Goal: Navigation & Orientation: Find specific page/section

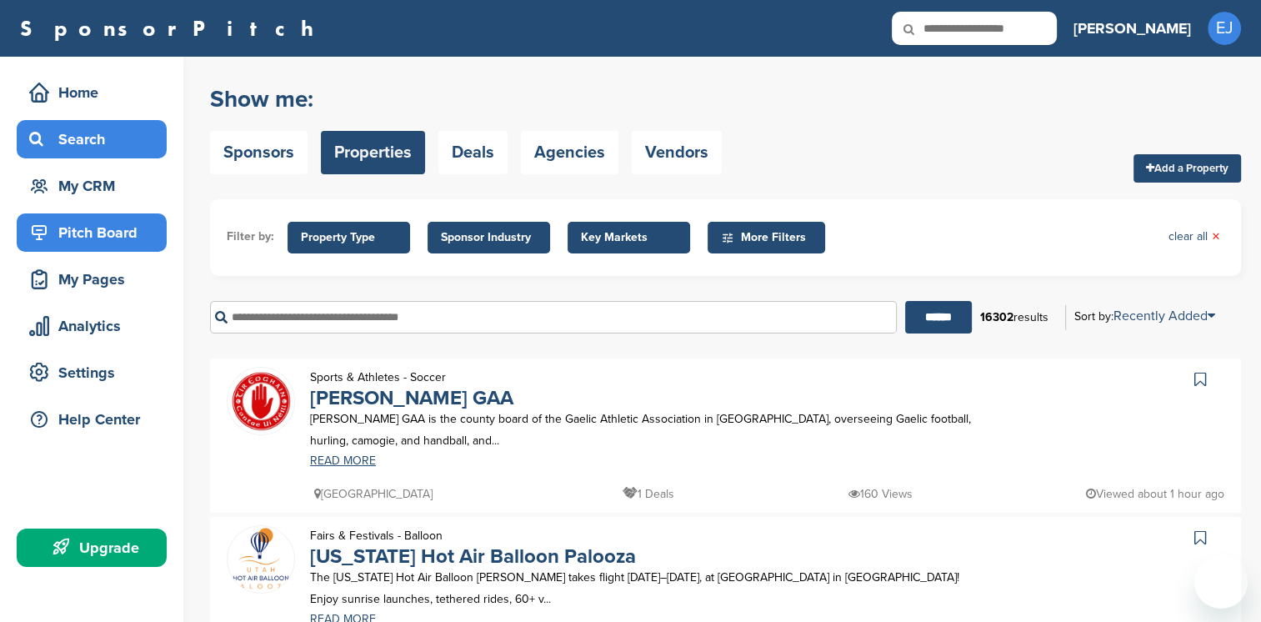
click at [105, 230] on div "Pitch Board" at bounding box center [96, 233] width 142 height 30
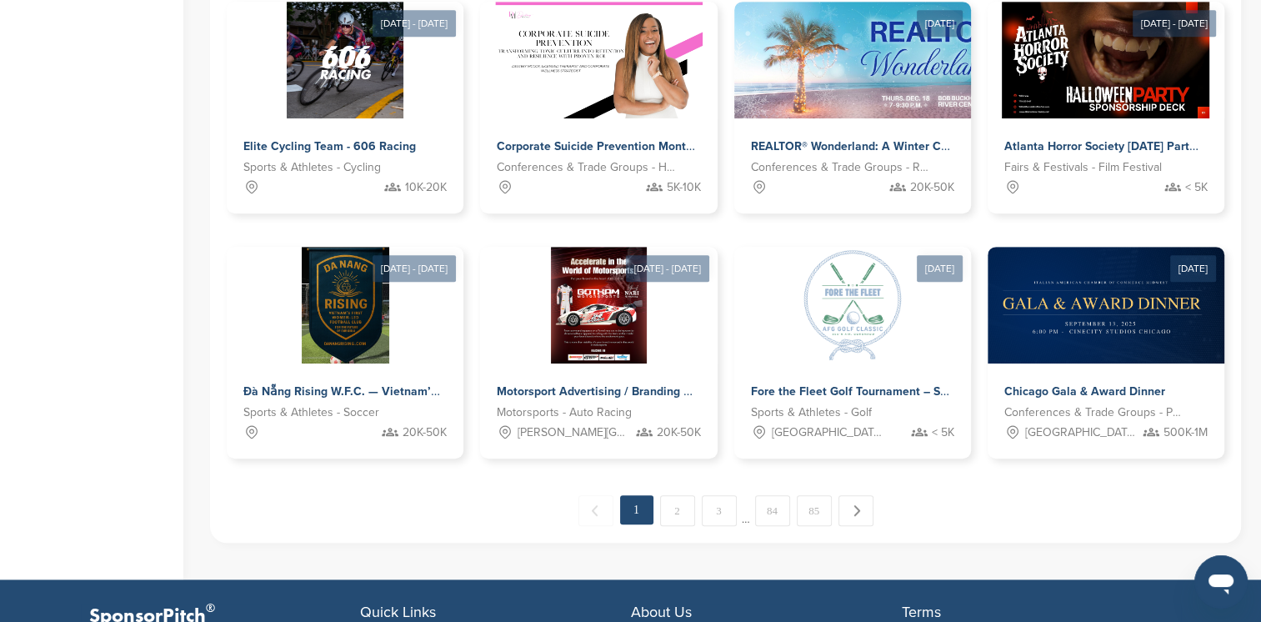
scroll to position [886, 0]
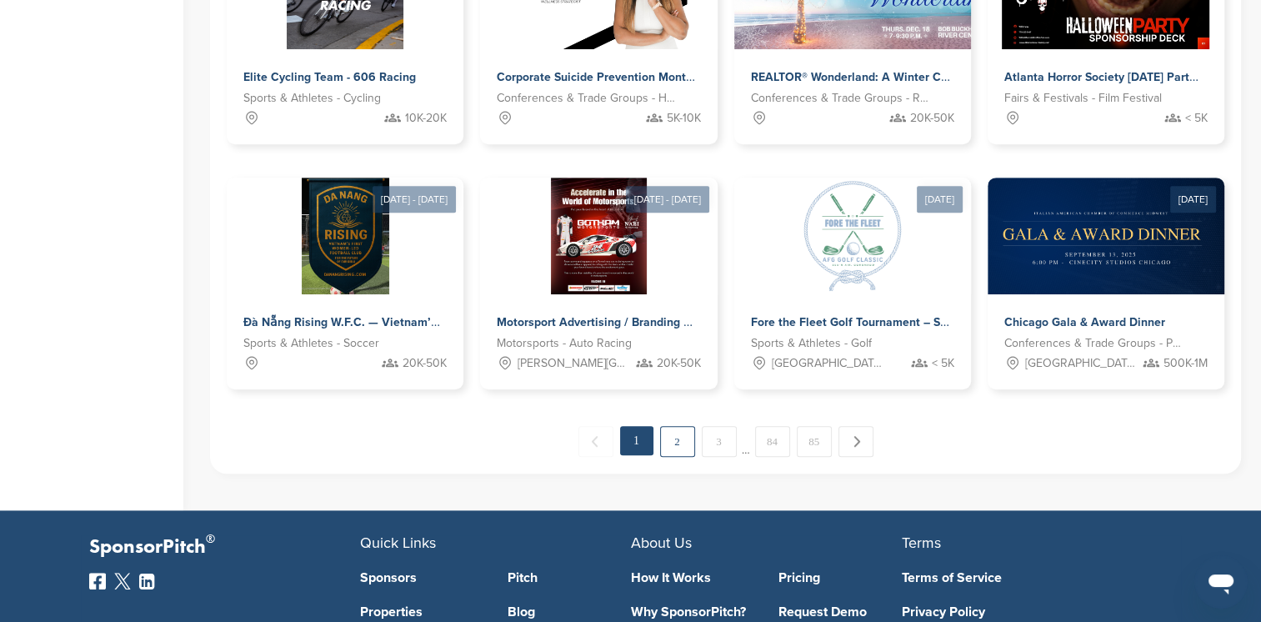
click at [673, 452] on link "2" at bounding box center [677, 441] width 35 height 31
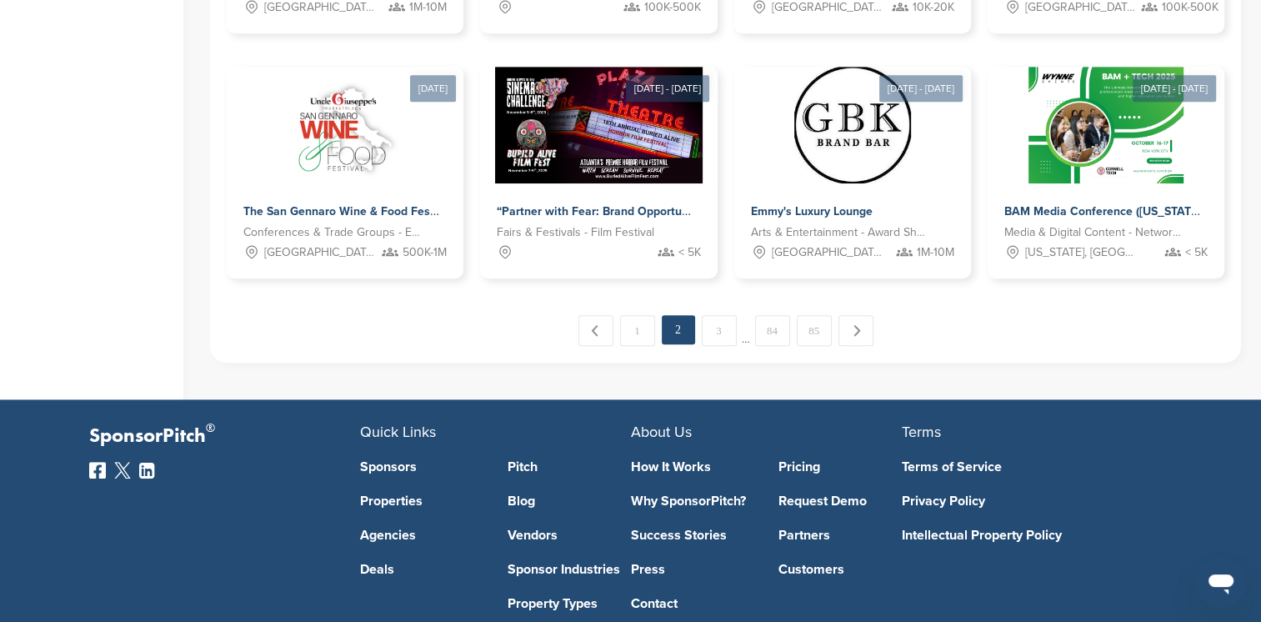
scroll to position [1010, 0]
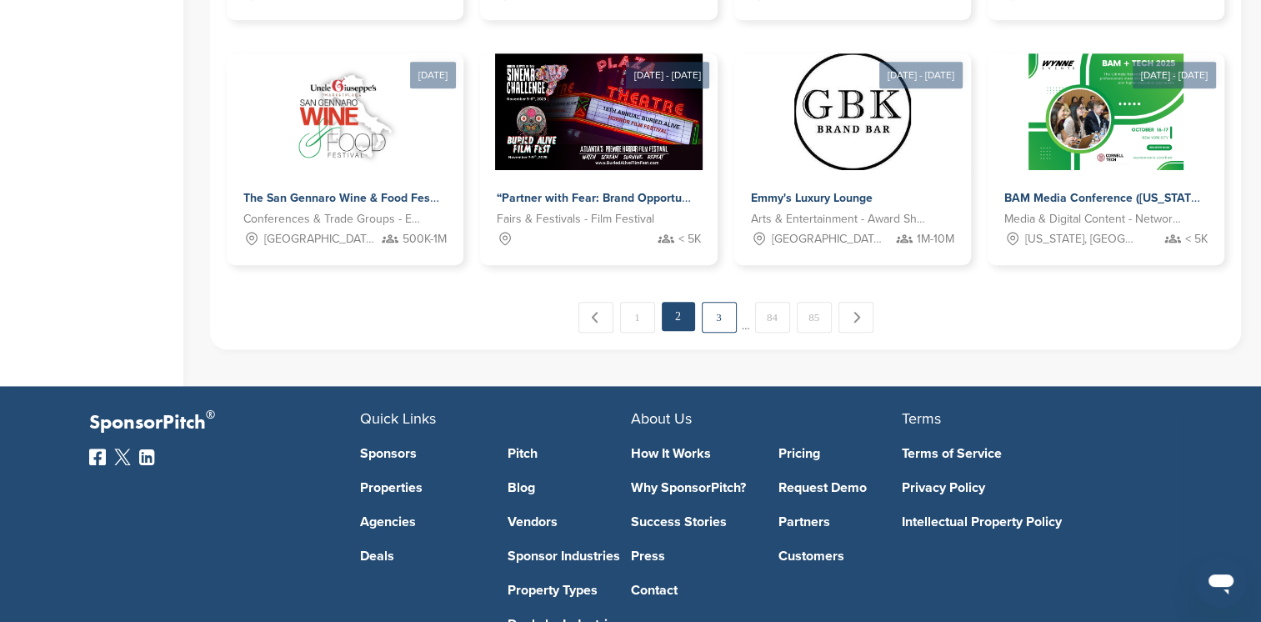
click at [714, 318] on link "3" at bounding box center [719, 317] width 35 height 31
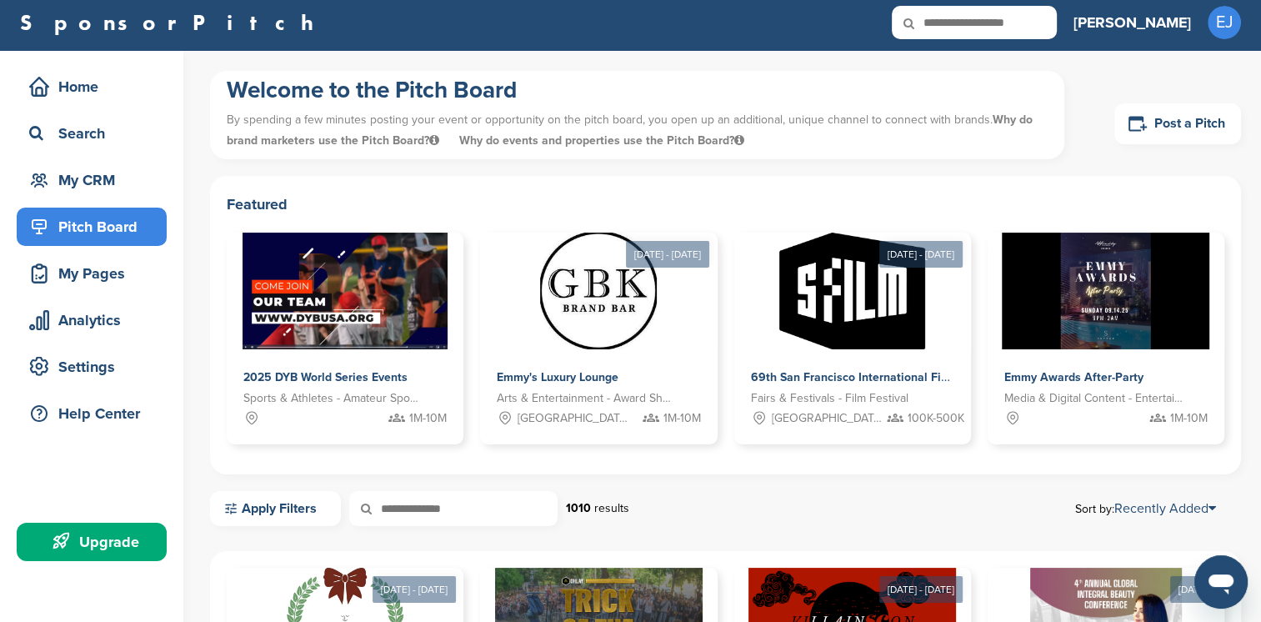
scroll to position [0, 0]
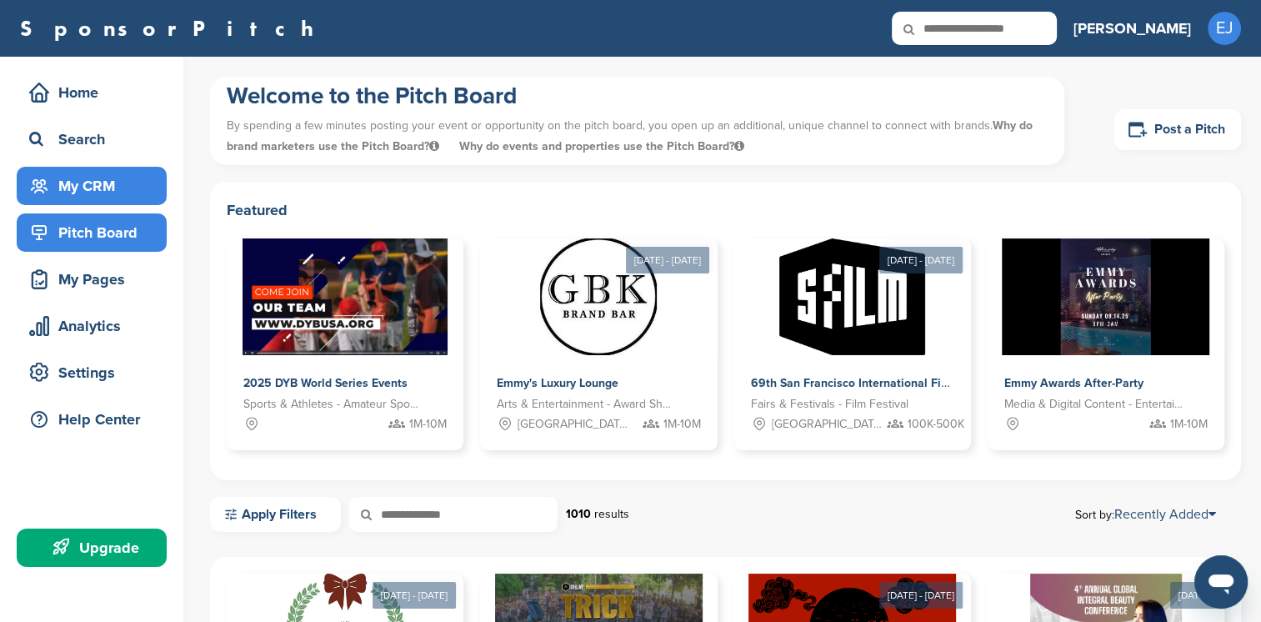
click at [93, 187] on div "My CRM" at bounding box center [96, 186] width 142 height 30
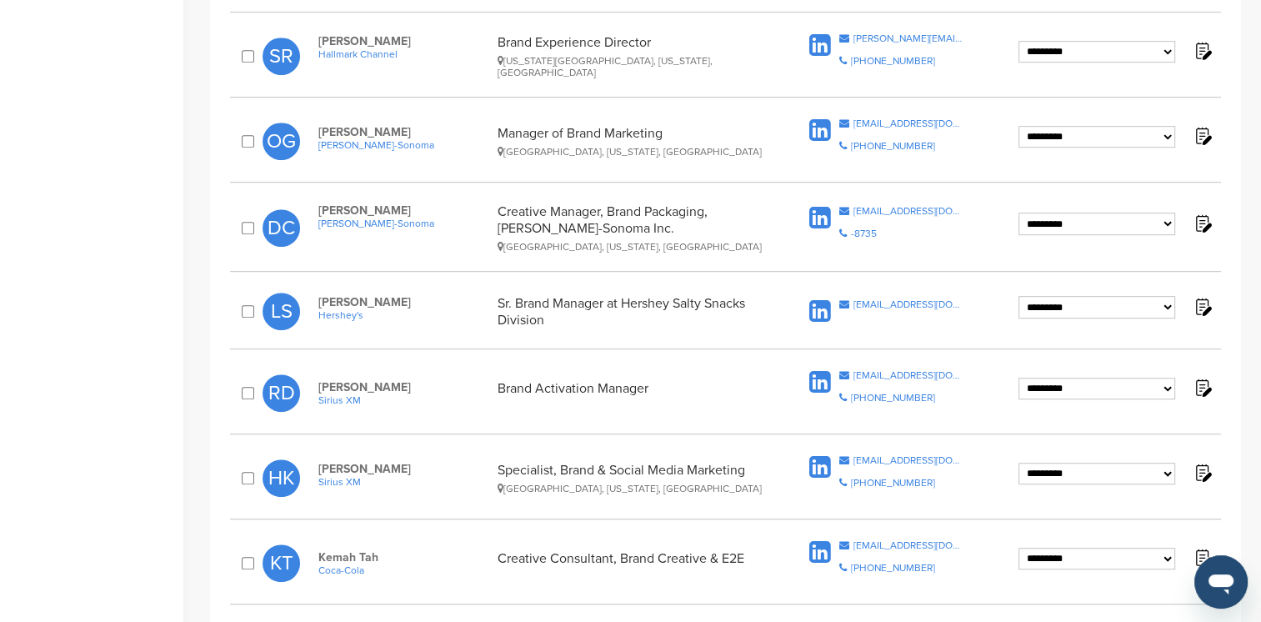
scroll to position [906, 0]
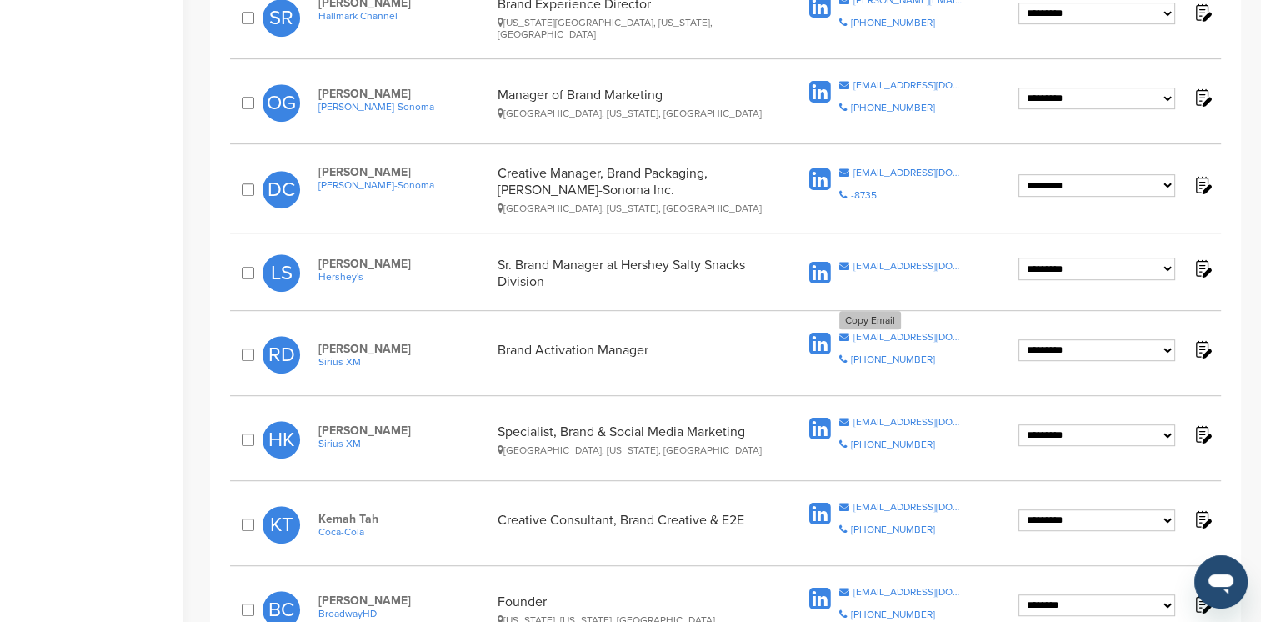
click at [843, 333] on icon at bounding box center [844, 337] width 10 height 10
